Goal: Communication & Community: Ask a question

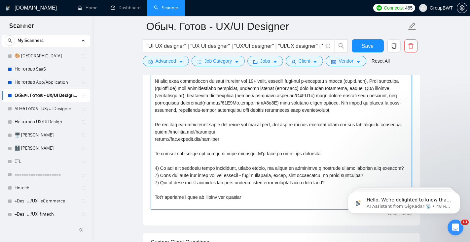
scroll to position [489, 0]
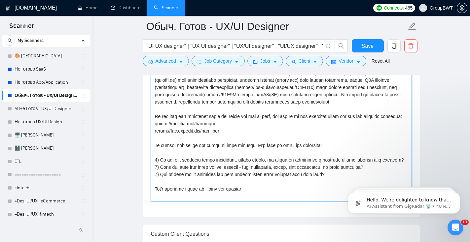
click at [274, 182] on textarea "Cover Letter template:" at bounding box center [281, 127] width 261 height 149
drag, startPoint x: 387, startPoint y: 176, endPoint x: 133, endPoint y: 176, distance: 254.0
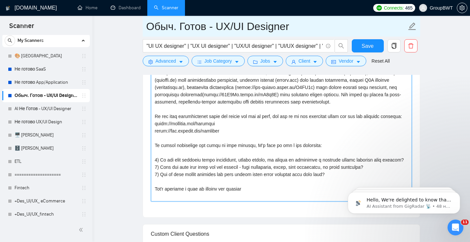
drag, startPoint x: 263, startPoint y: 195, endPoint x: 163, endPoint y: 28, distance: 194.3
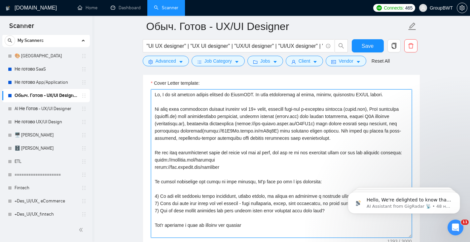
scroll to position [452, 0]
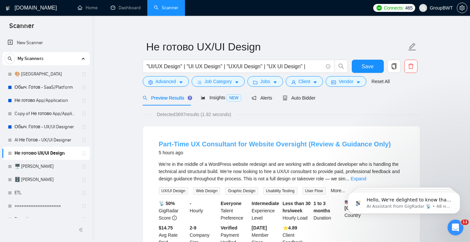
scroll to position [7, 0]
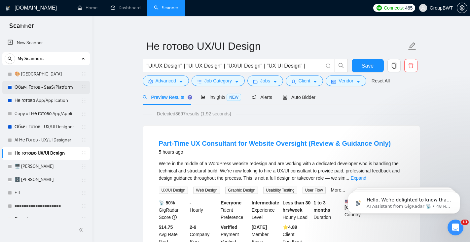
click at [22, 87] on link "Обыч. Готов - SaaS/Platform" at bounding box center [46, 87] width 63 height 13
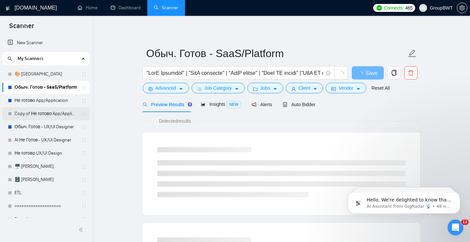
click at [36, 117] on link "Copy of Не готово App/Application" at bounding box center [46, 113] width 63 height 13
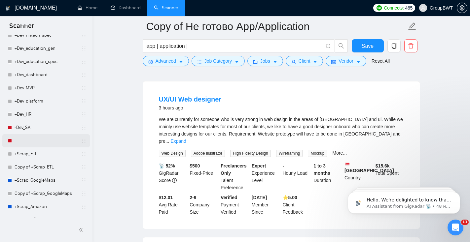
scroll to position [761, 0]
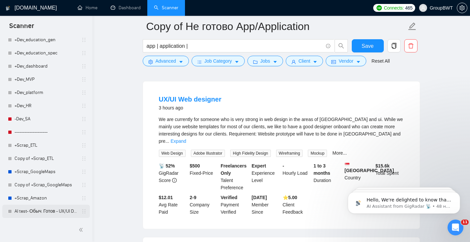
click at [44, 214] on link "AI test- Обыч. Готов - UX/UI Designer" at bounding box center [46, 211] width 63 height 13
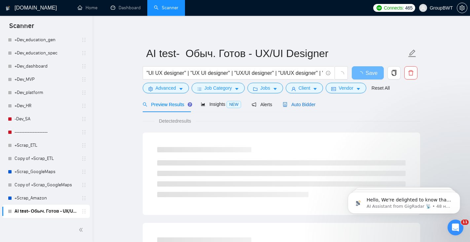
click at [312, 107] on span "Auto Bidder" at bounding box center [299, 104] width 33 height 5
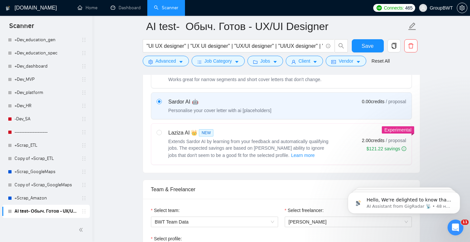
scroll to position [223, 0]
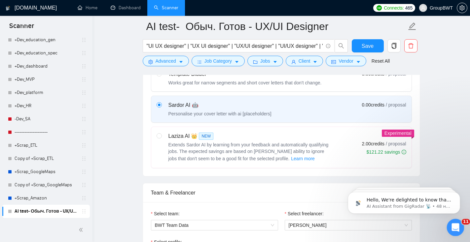
click at [452, 230] on icon "Открыть службу сообщений Intercom" at bounding box center [454, 227] width 11 height 11
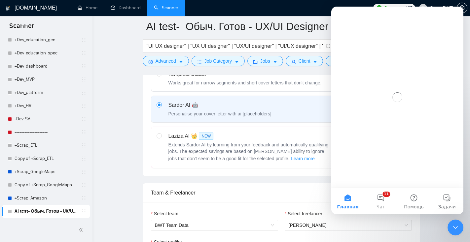
scroll to position [0, 0]
click at [381, 200] on button "11 Чат" at bounding box center [380, 201] width 33 height 26
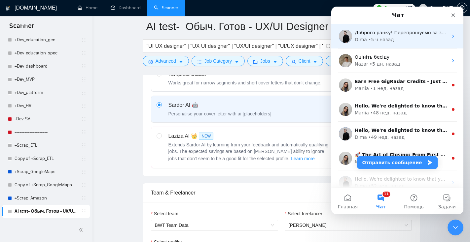
click at [403, 40] on div "[PERSON_NAME] • 5 ч назад" at bounding box center [401, 39] width 93 height 7
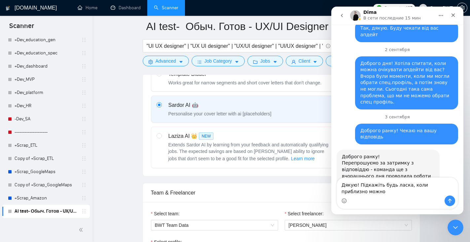
scroll to position [994, 0]
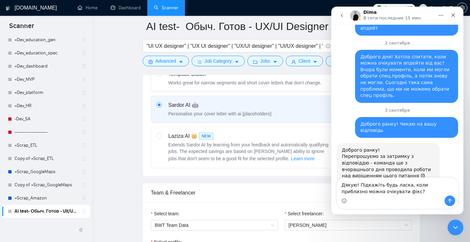
drag, startPoint x: 356, startPoint y: 194, endPoint x: 345, endPoint y: 193, distance: 11.3
click at [345, 193] on textarea "Дякую! Підкажіть будь ласка, коли приблизно можна очікувати фікс?" at bounding box center [397, 187] width 121 height 18
click at [403, 193] on textarea "Дякую! Підкажіть будь ласка, коли приблизно ми можемо очікувати фікс?" at bounding box center [397, 187] width 121 height 18
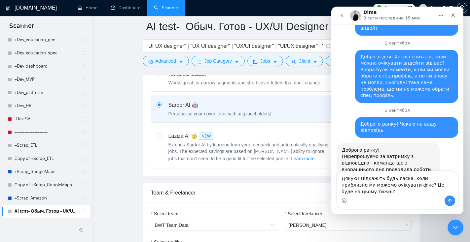
type textarea "Дякую! Підкажіть будь ласка, коли приблизно ми можемо очікувати фікс? Це буде н…"
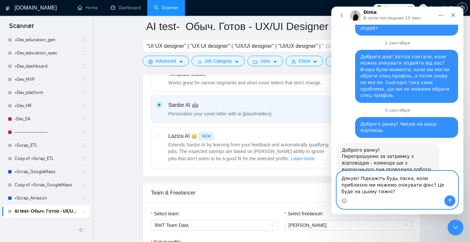
click at [450, 202] on icon "Отправить сообщение…" at bounding box center [449, 200] width 5 height 5
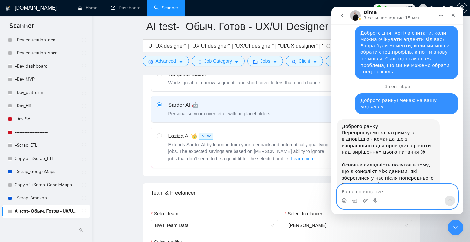
scroll to position [1020, 0]
